Goal: Check status: Check status

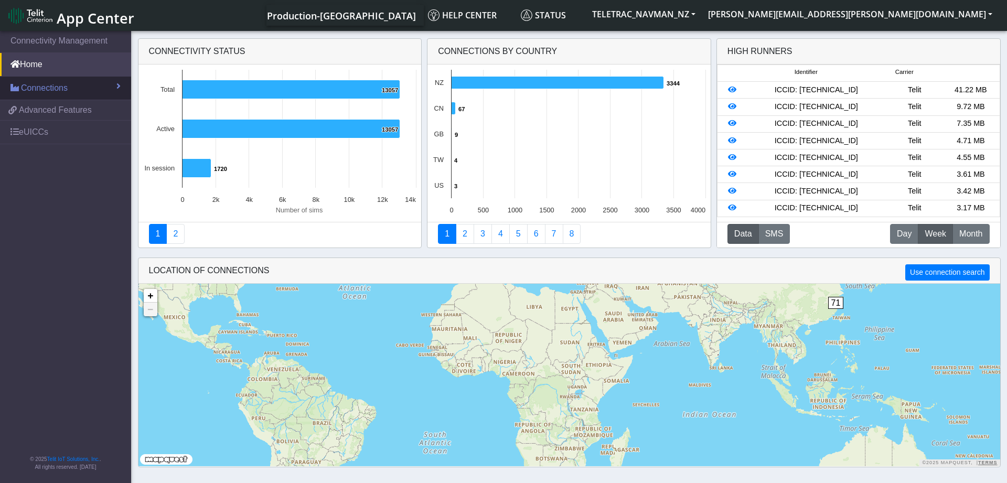
click at [55, 90] on span "Connections" at bounding box center [44, 88] width 47 height 13
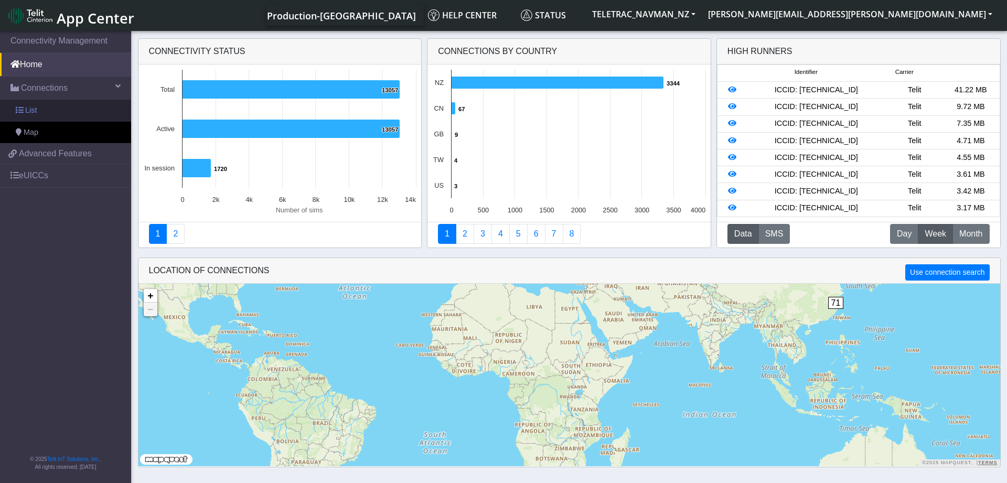
click at [88, 109] on link "List" at bounding box center [65, 111] width 131 height 22
click at [31, 110] on span "List" at bounding box center [31, 111] width 12 height 12
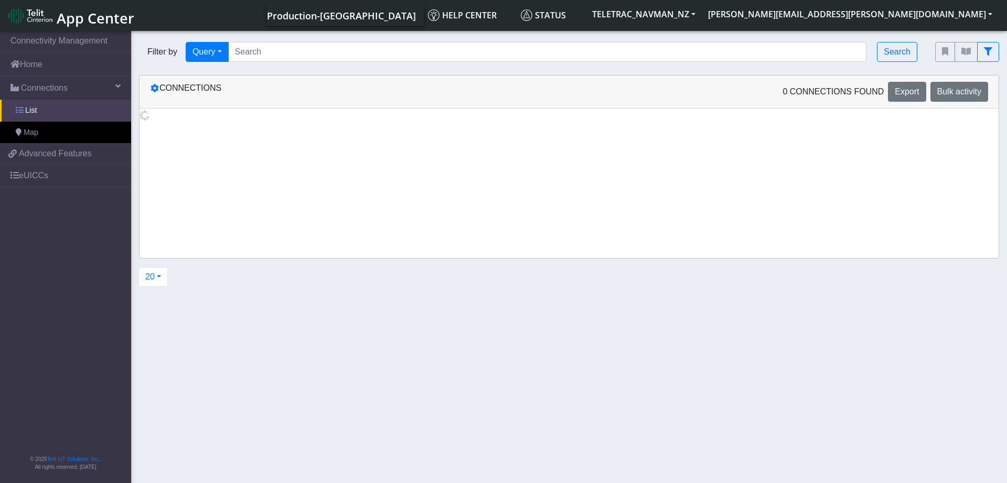
click at [24, 111] on link "List" at bounding box center [65, 111] width 131 height 22
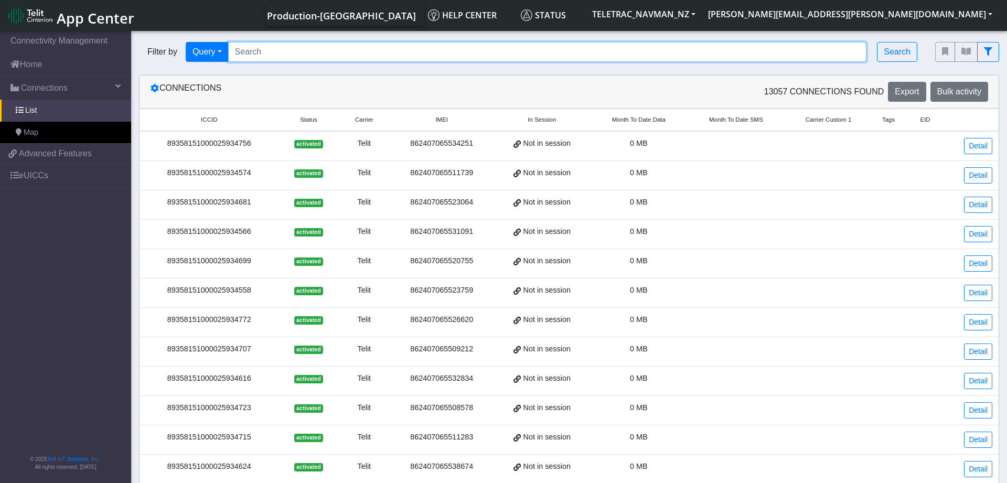
click at [261, 45] on input "Search..." at bounding box center [547, 52] width 639 height 20
paste input "89358151000025934285"
type input "89358151000025934285"
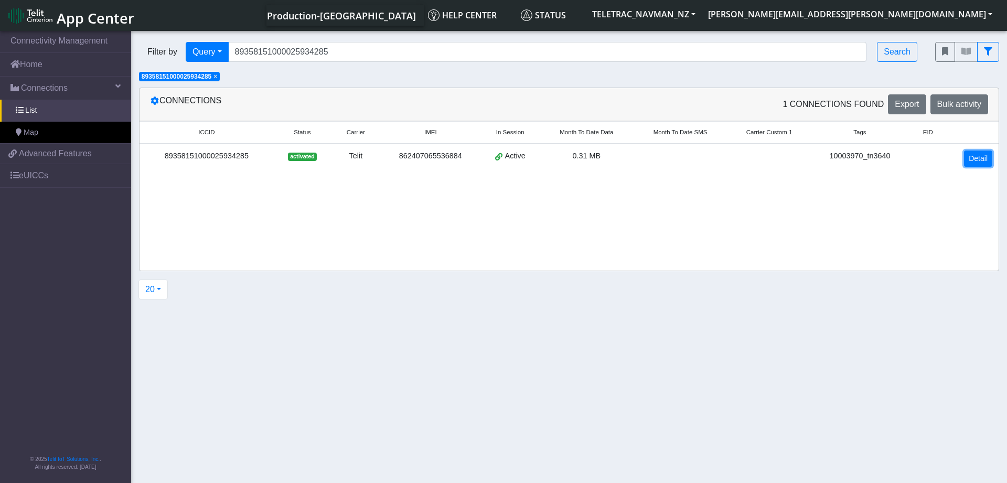
click at [980, 159] on link "Detail" at bounding box center [978, 159] width 28 height 16
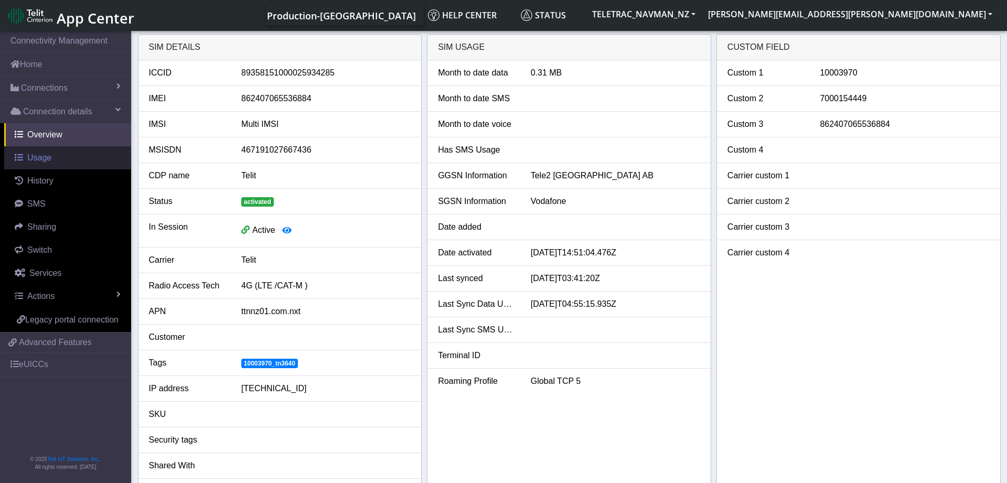
click at [54, 158] on link "Usage" at bounding box center [67, 157] width 127 height 23
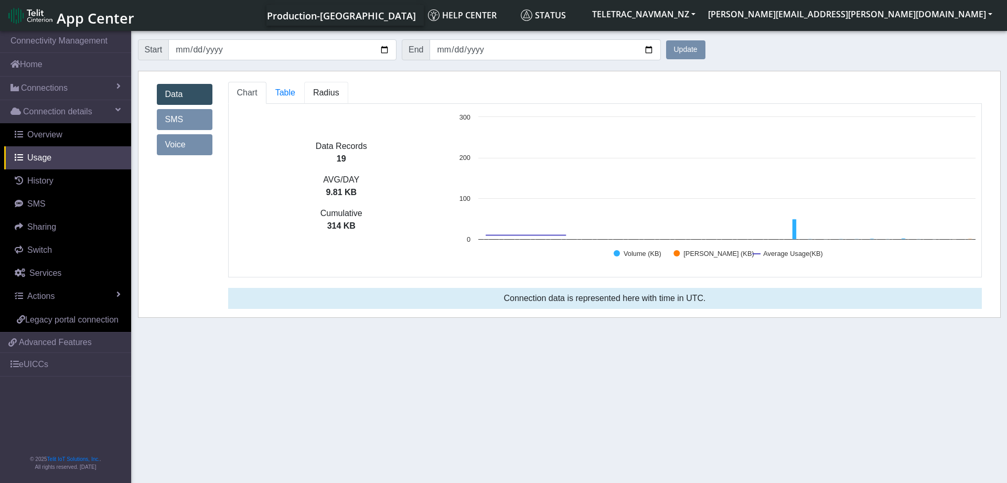
click at [335, 97] on span "Radius" at bounding box center [326, 92] width 26 height 9
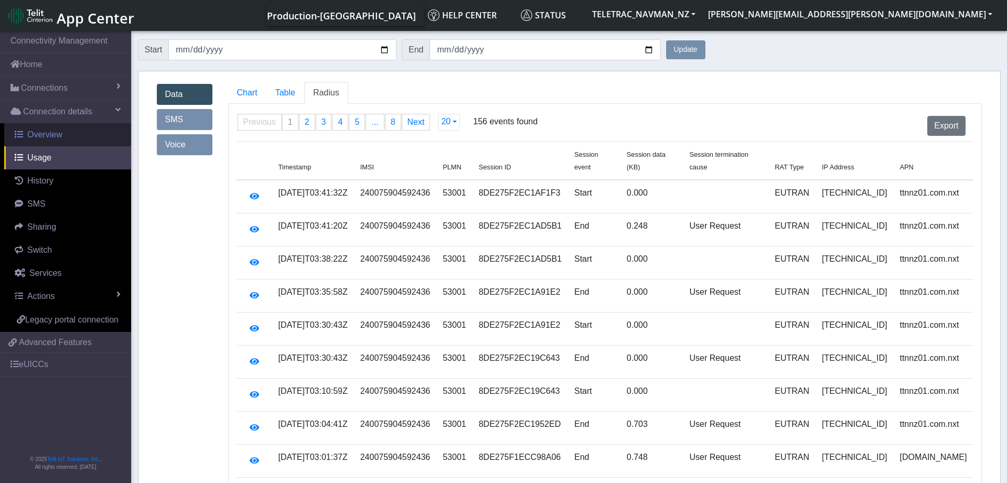
click at [62, 141] on link "Overview" at bounding box center [67, 134] width 127 height 23
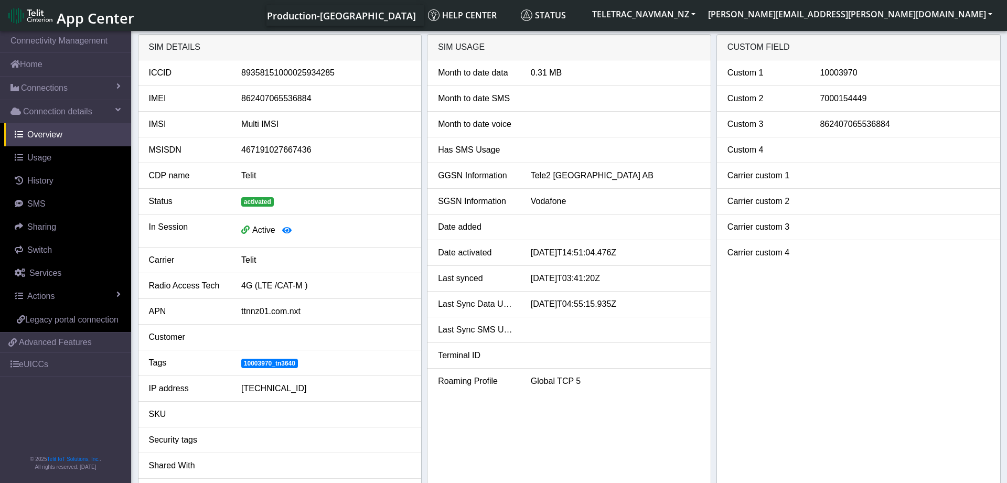
click at [262, 99] on div "862407065536884" at bounding box center [325, 98] width 185 height 13
copy div "862407065536884"
